Goal: Information Seeking & Learning: Compare options

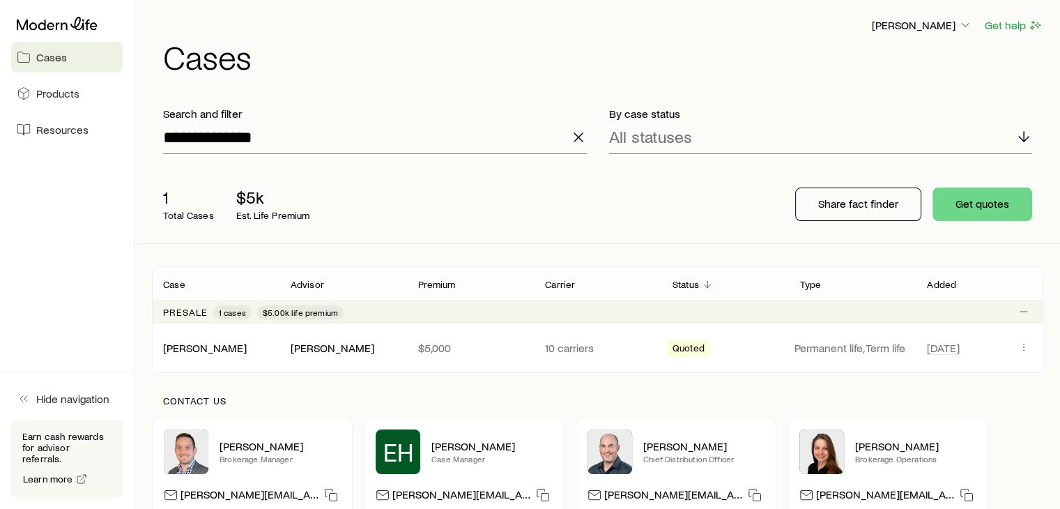
click at [572, 138] on icon "button" at bounding box center [578, 137] width 17 height 17
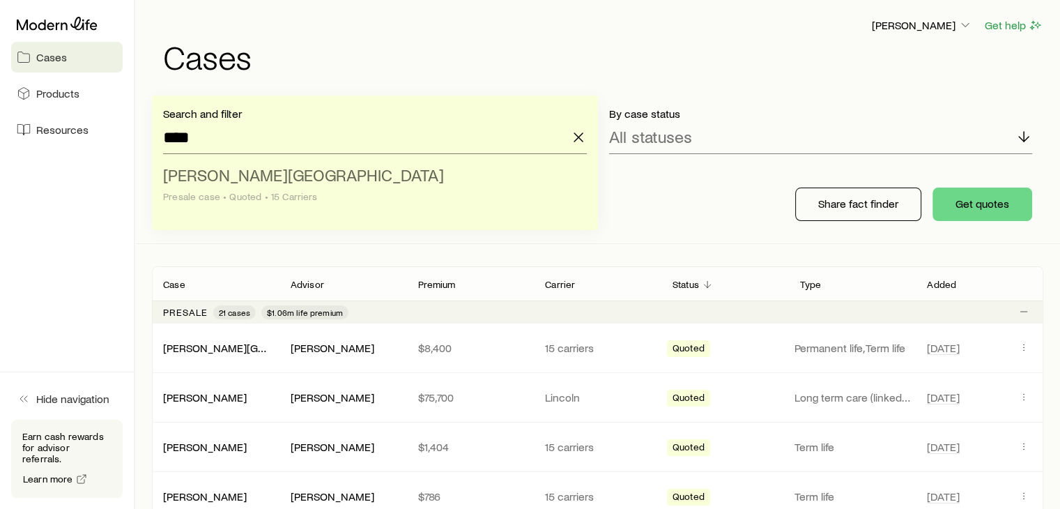
click at [191, 170] on span "[PERSON_NAME][GEOGRAPHIC_DATA]" at bounding box center [303, 175] width 281 height 20
type input "**********"
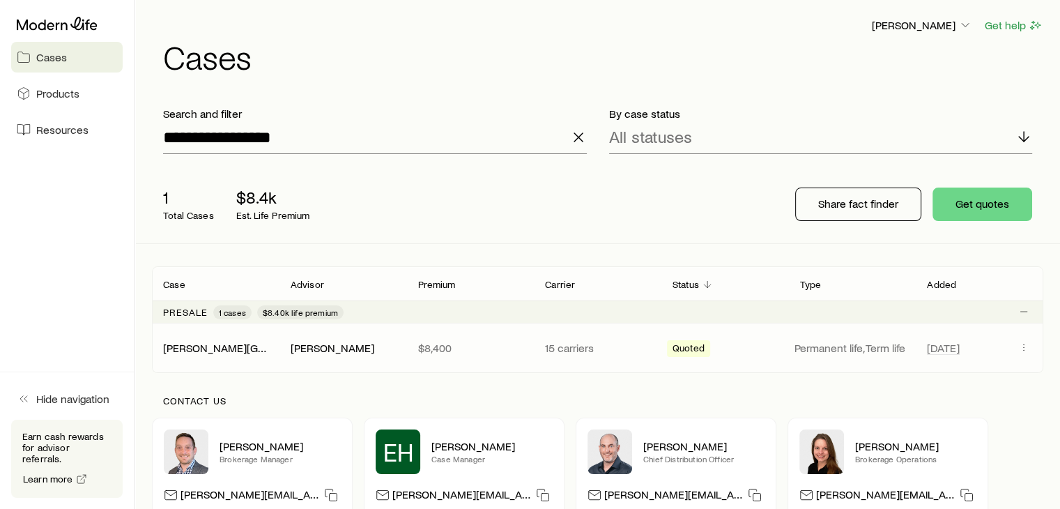
click at [247, 341] on div "[PERSON_NAME][GEOGRAPHIC_DATA]" at bounding box center [216, 348] width 128 height 14
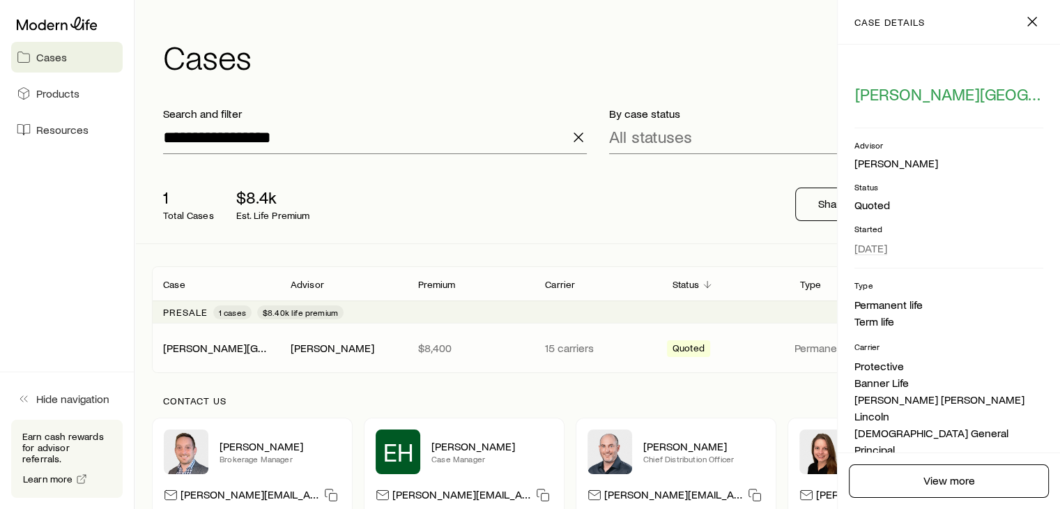
click at [783, 305] on div "Presale 1 cases $8.40k life premium" at bounding box center [598, 311] width 892 height 22
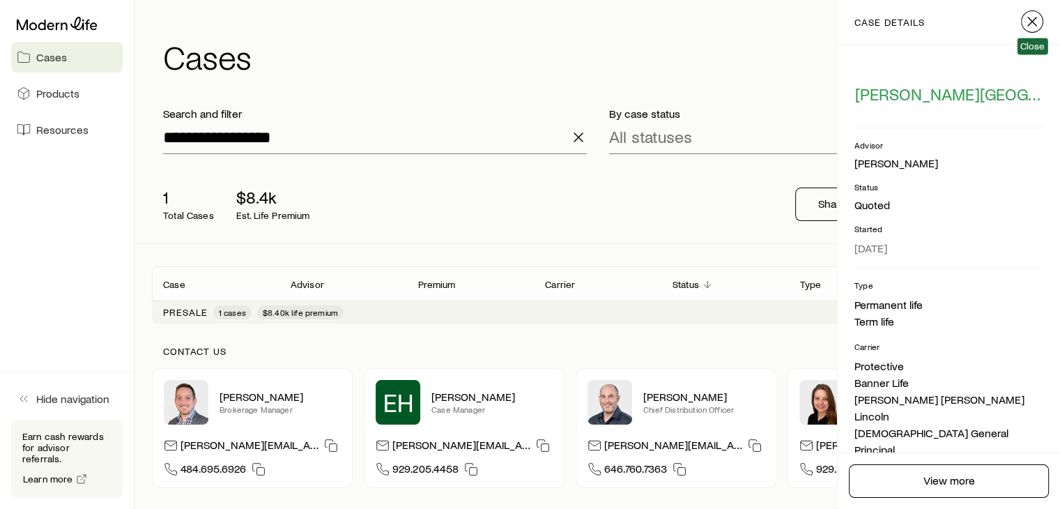
click at [1028, 20] on icon "button" at bounding box center [1032, 21] width 17 height 17
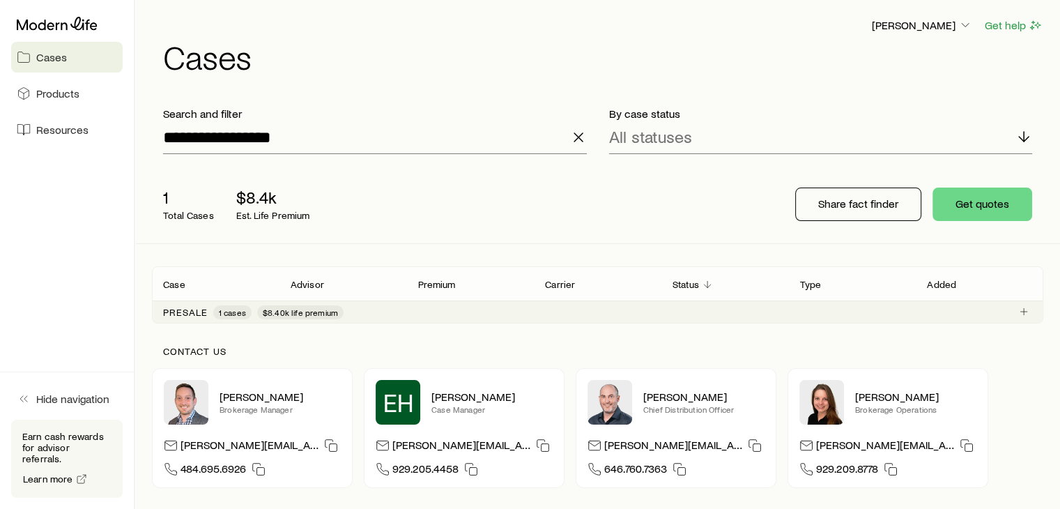
click at [809, 315] on div "Presale 1 cases $8.40k life premium" at bounding box center [598, 311] width 892 height 22
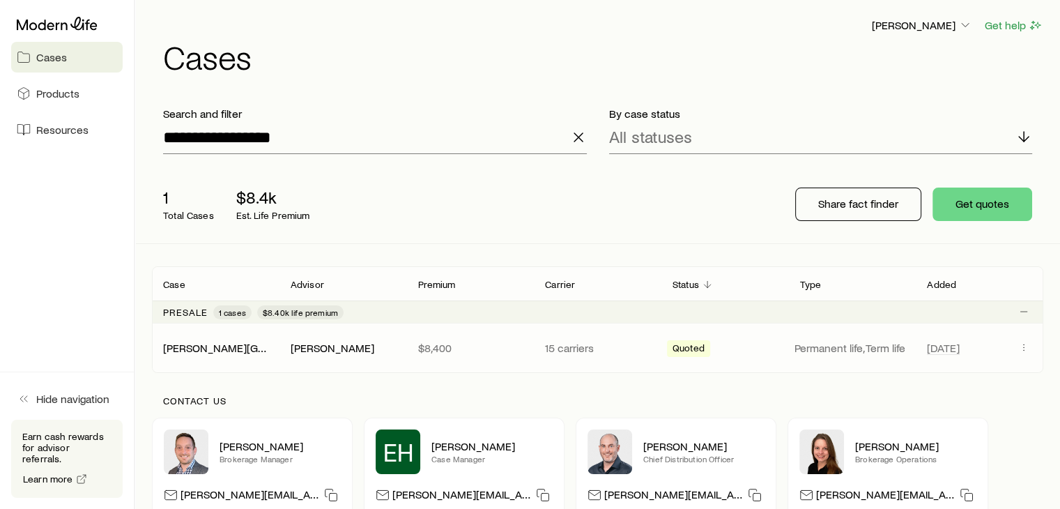
click at [896, 346] on p "Permanent life, Term life" at bounding box center [853, 348] width 116 height 14
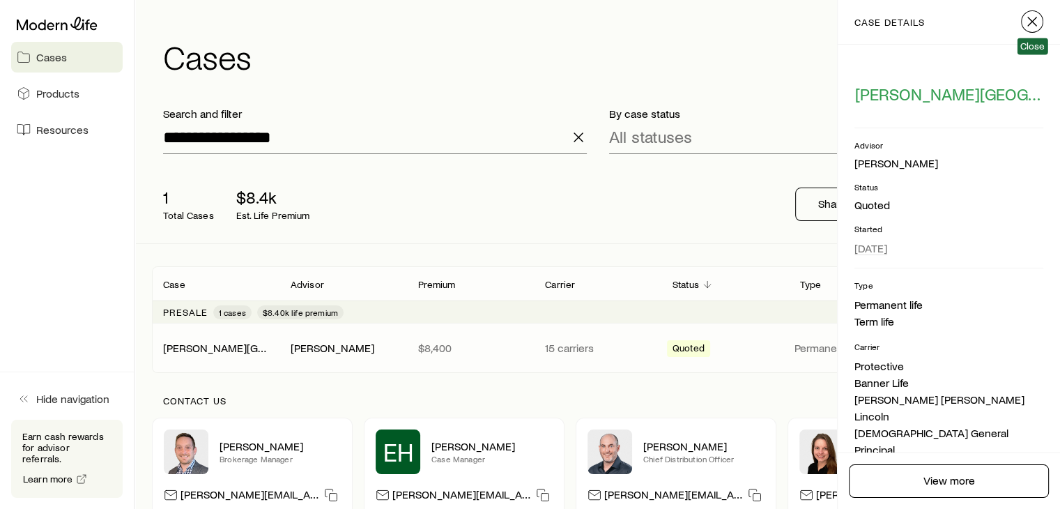
click at [1029, 26] on icon "button" at bounding box center [1032, 21] width 17 height 17
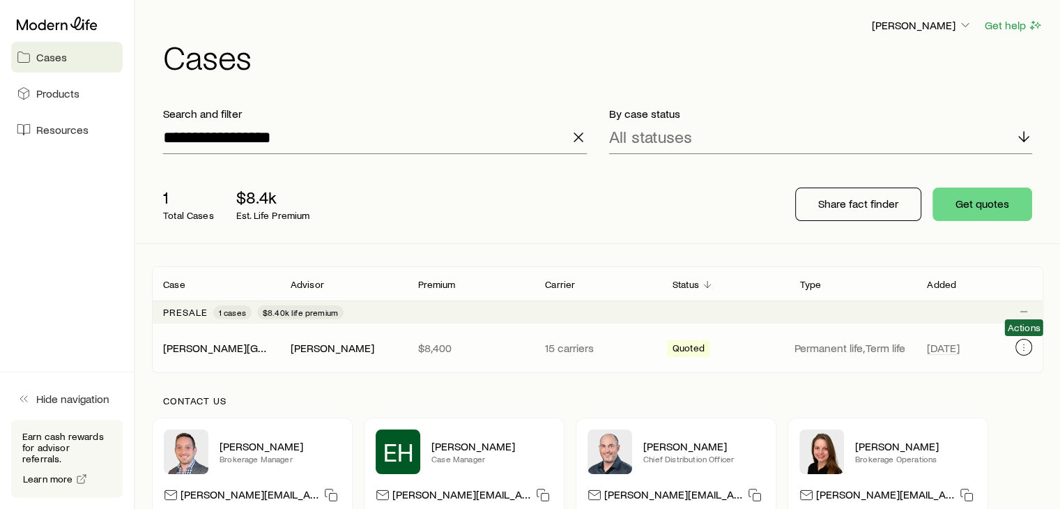
click at [1018, 349] on button "Client cases" at bounding box center [1024, 347] width 17 height 17
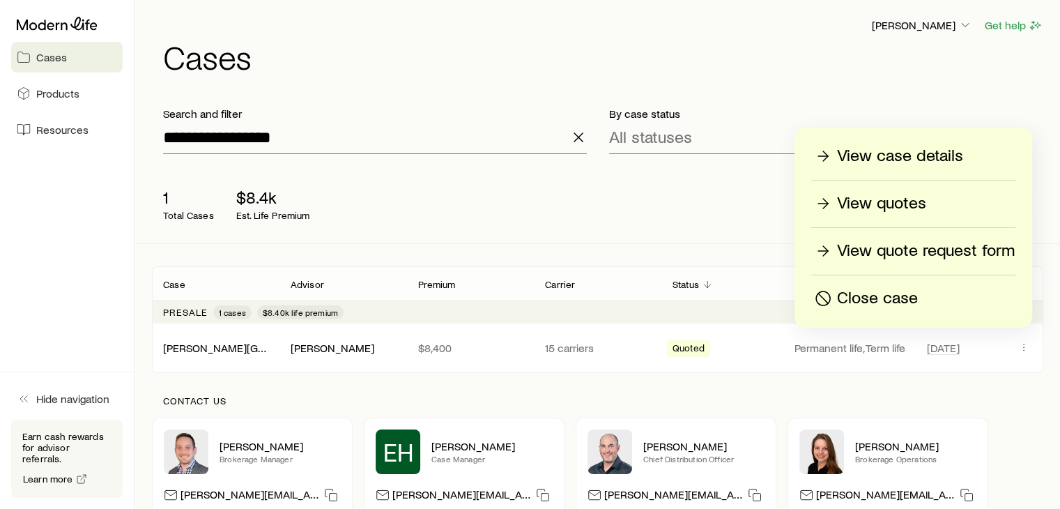
click at [885, 192] on p "View quotes" at bounding box center [881, 203] width 89 height 22
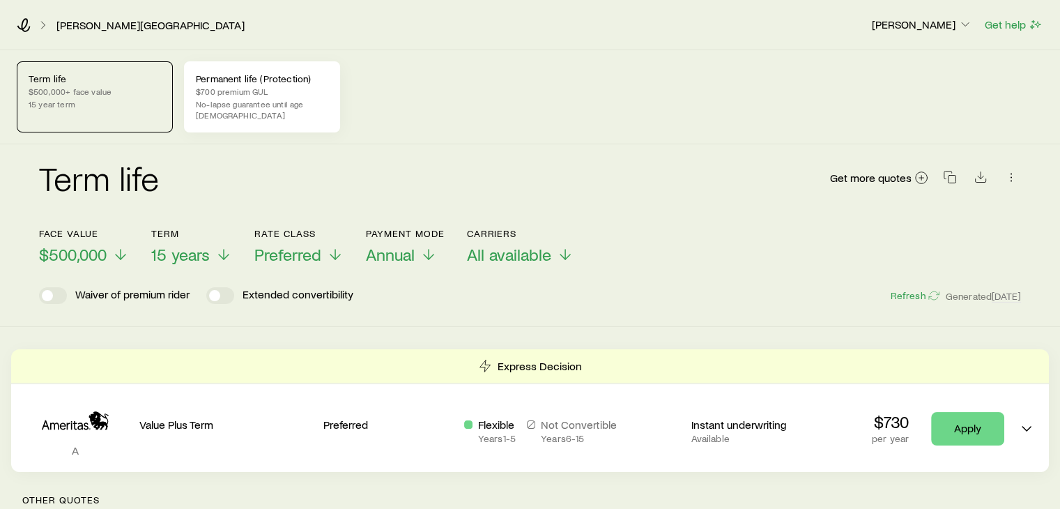
click at [265, 94] on p "$700 premium GUL" at bounding box center [262, 91] width 132 height 11
